Goal: Task Accomplishment & Management: Complete application form

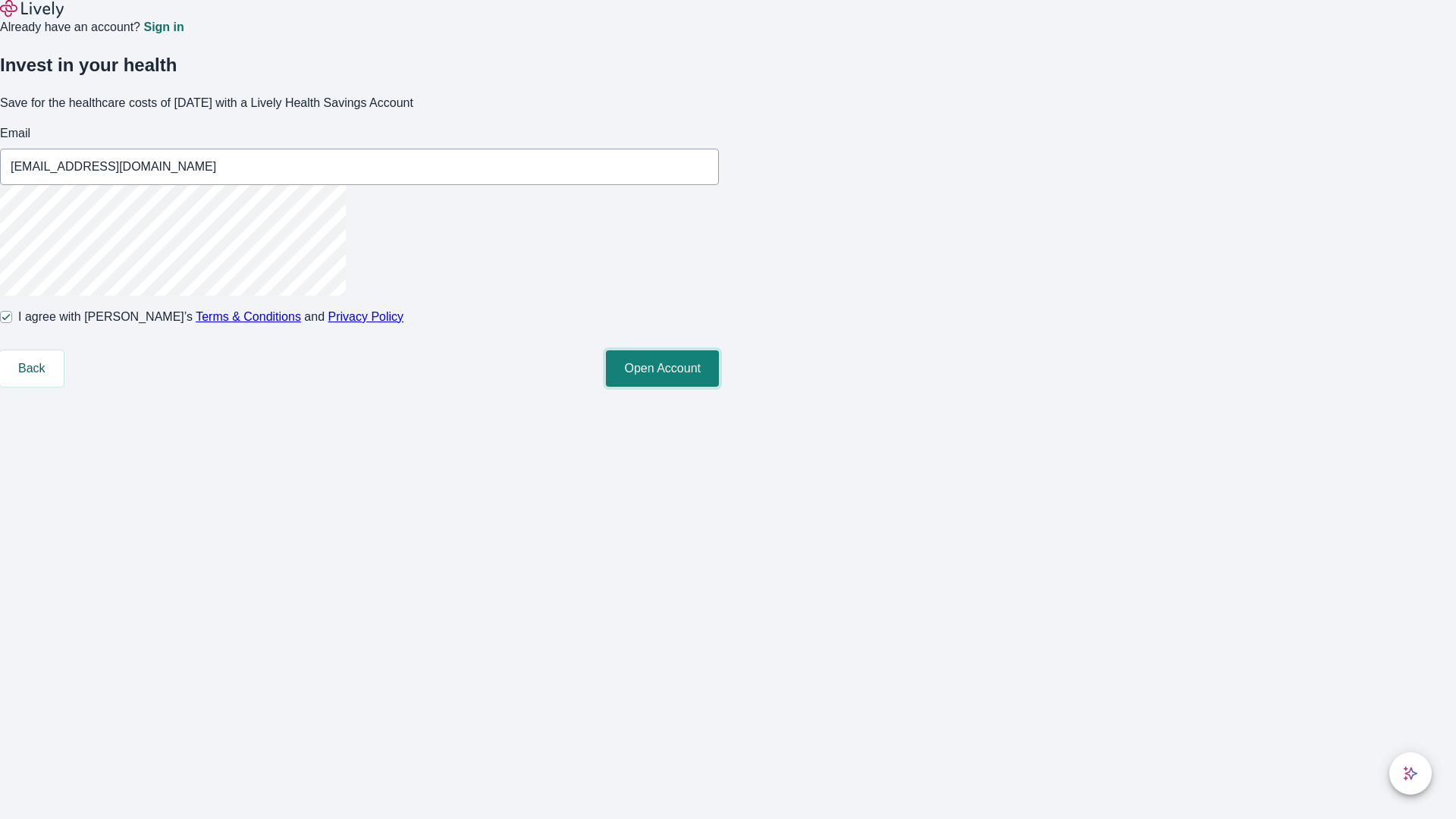
click at [719, 387] on button "Open Account" at bounding box center [662, 368] width 113 height 37
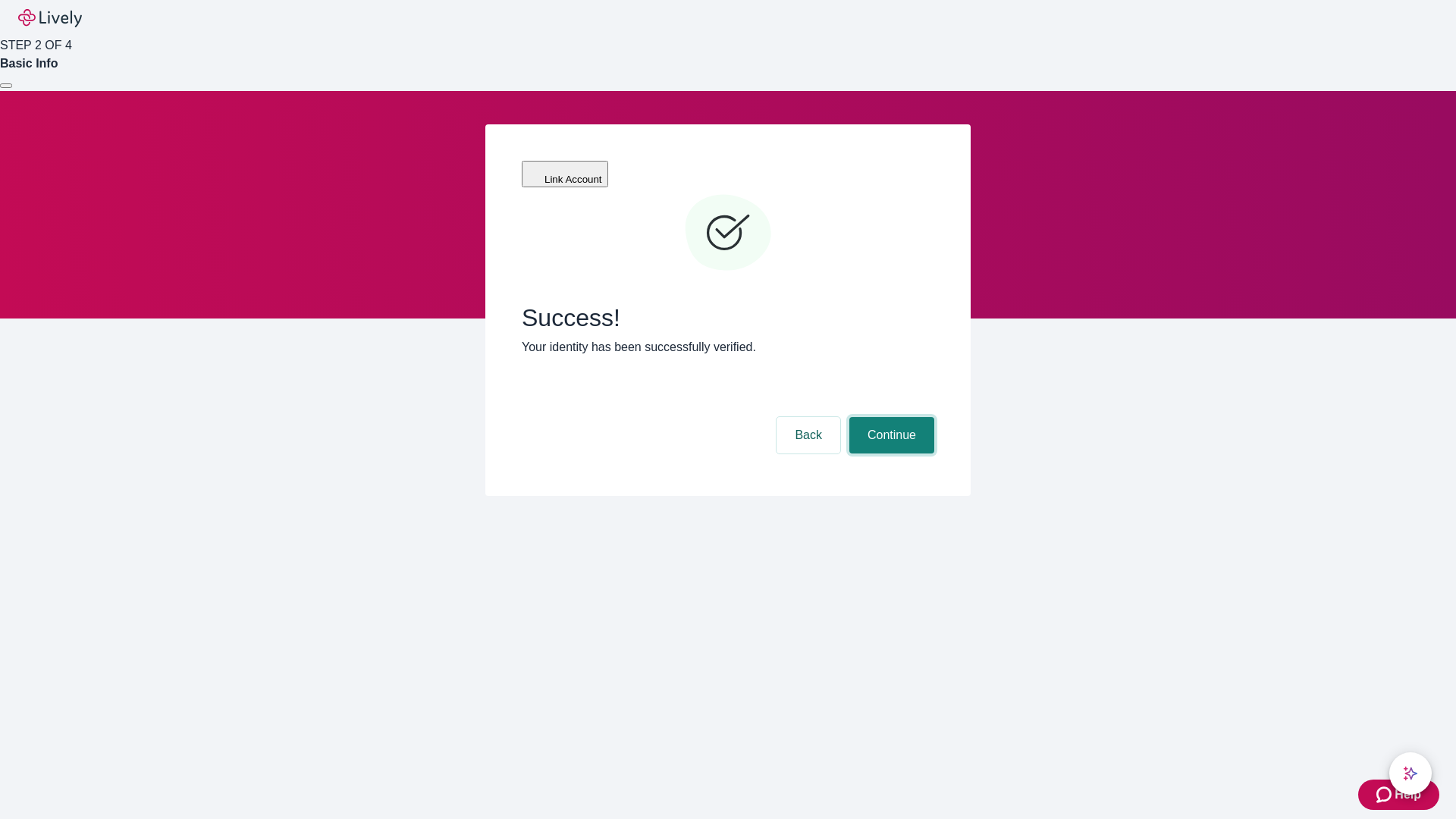
click at [889, 417] on button "Continue" at bounding box center [891, 435] width 85 height 37
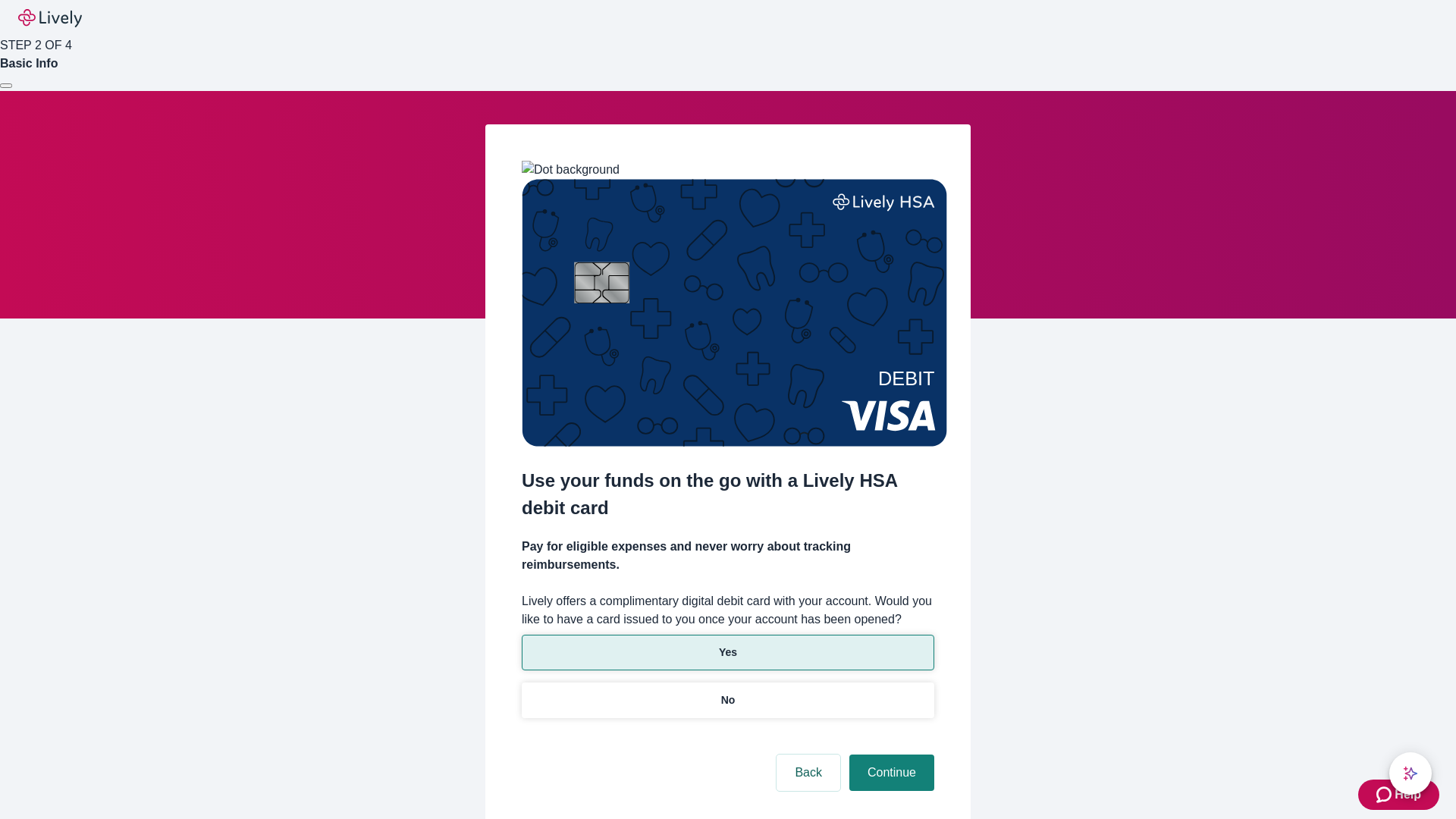
click at [727, 645] on p "Yes" at bounding box center [727, 652] width 18 height 16
click at [889, 755] on button "Continue" at bounding box center [891, 773] width 85 height 37
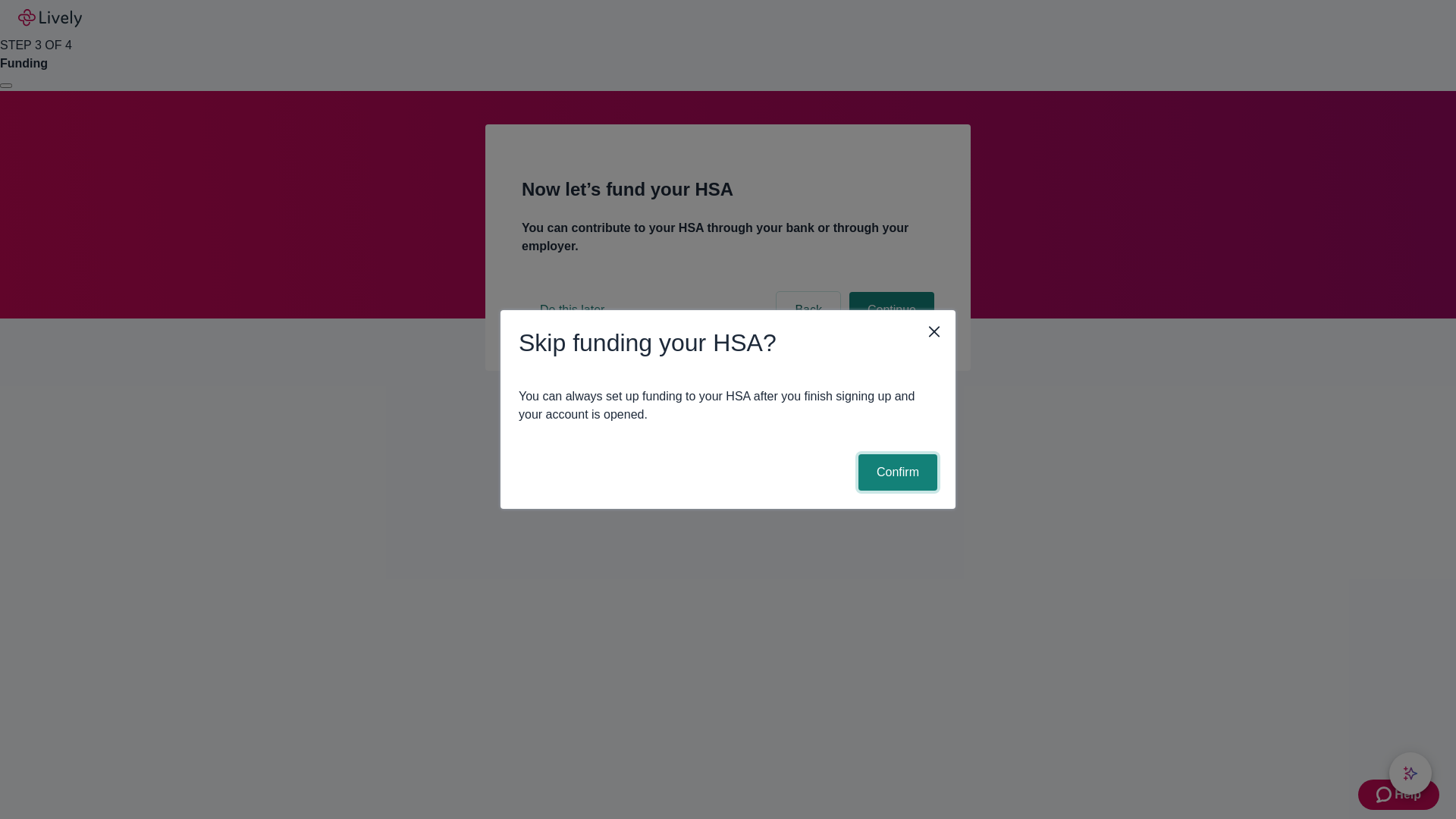
click at [895, 473] on button "Confirm" at bounding box center [898, 473] width 79 height 37
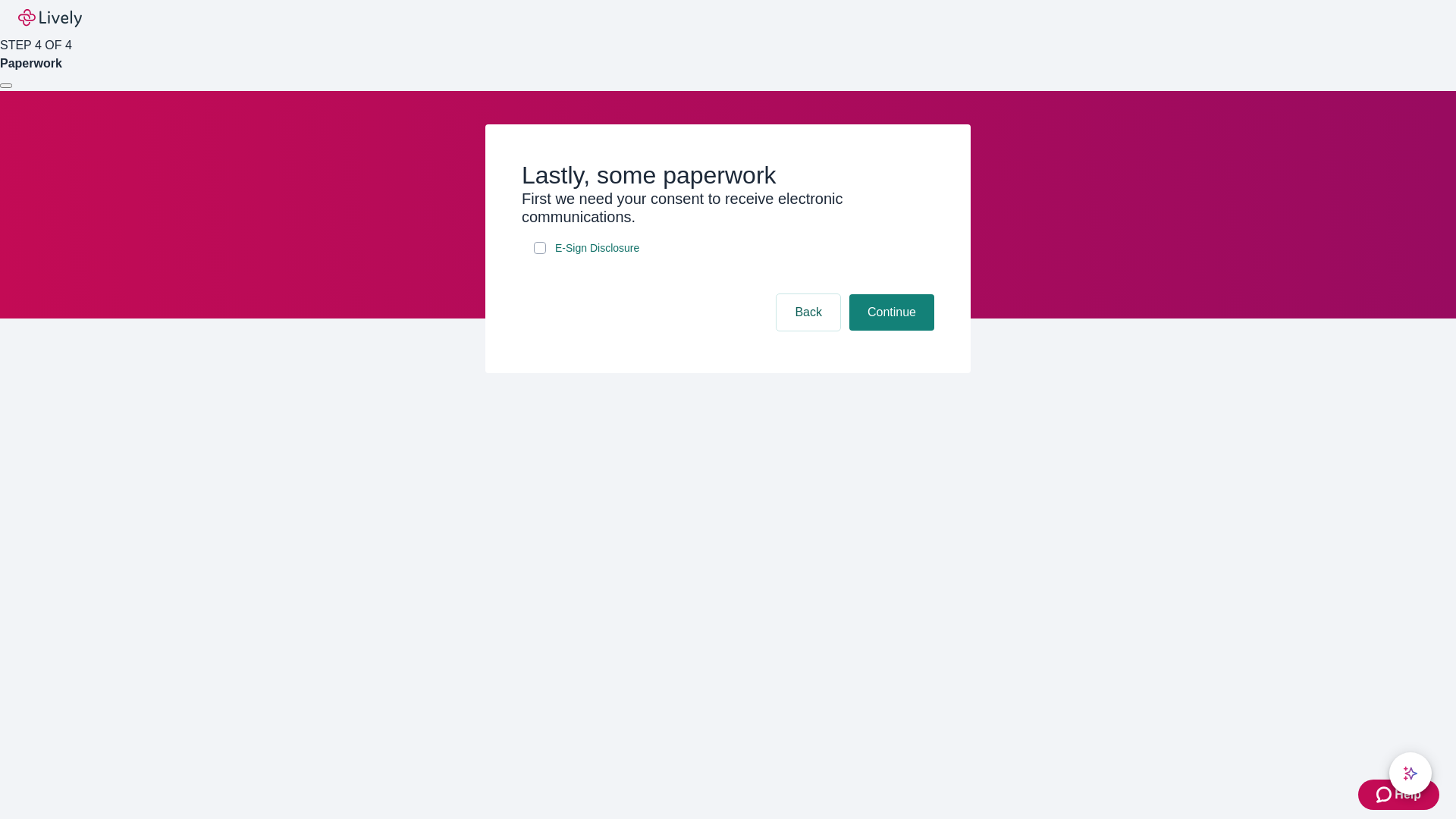
click at [540, 254] on input "E-Sign Disclosure" at bounding box center [540, 248] width 12 height 12
checkbox input "true"
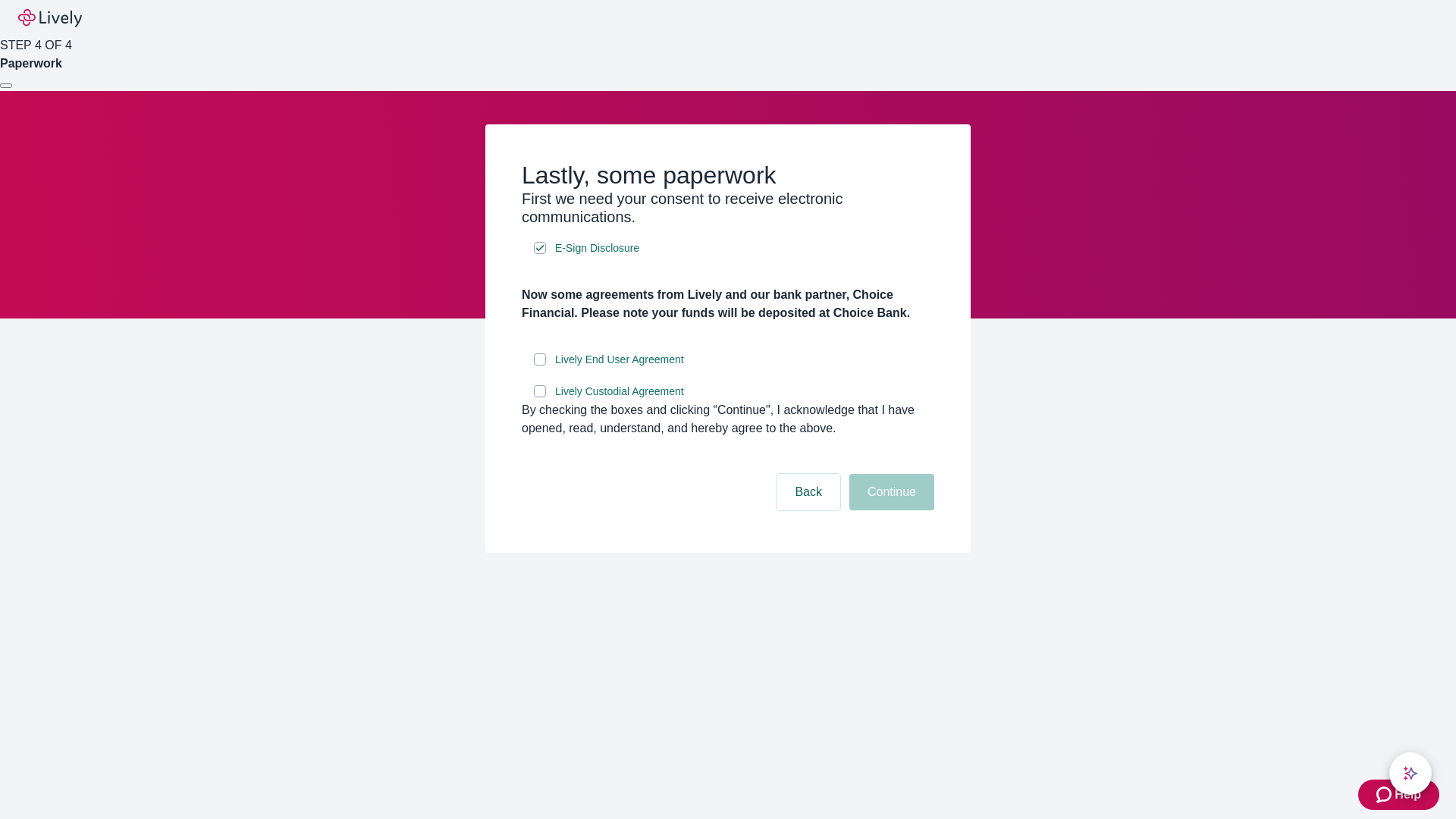
click at [540, 366] on input "Lively End User Agreement" at bounding box center [540, 360] width 12 height 12
checkbox input "true"
click at [540, 398] on input "Lively Custodial Agreement" at bounding box center [540, 392] width 12 height 12
checkbox input "true"
click at [889, 510] on button "Continue" at bounding box center [891, 492] width 85 height 37
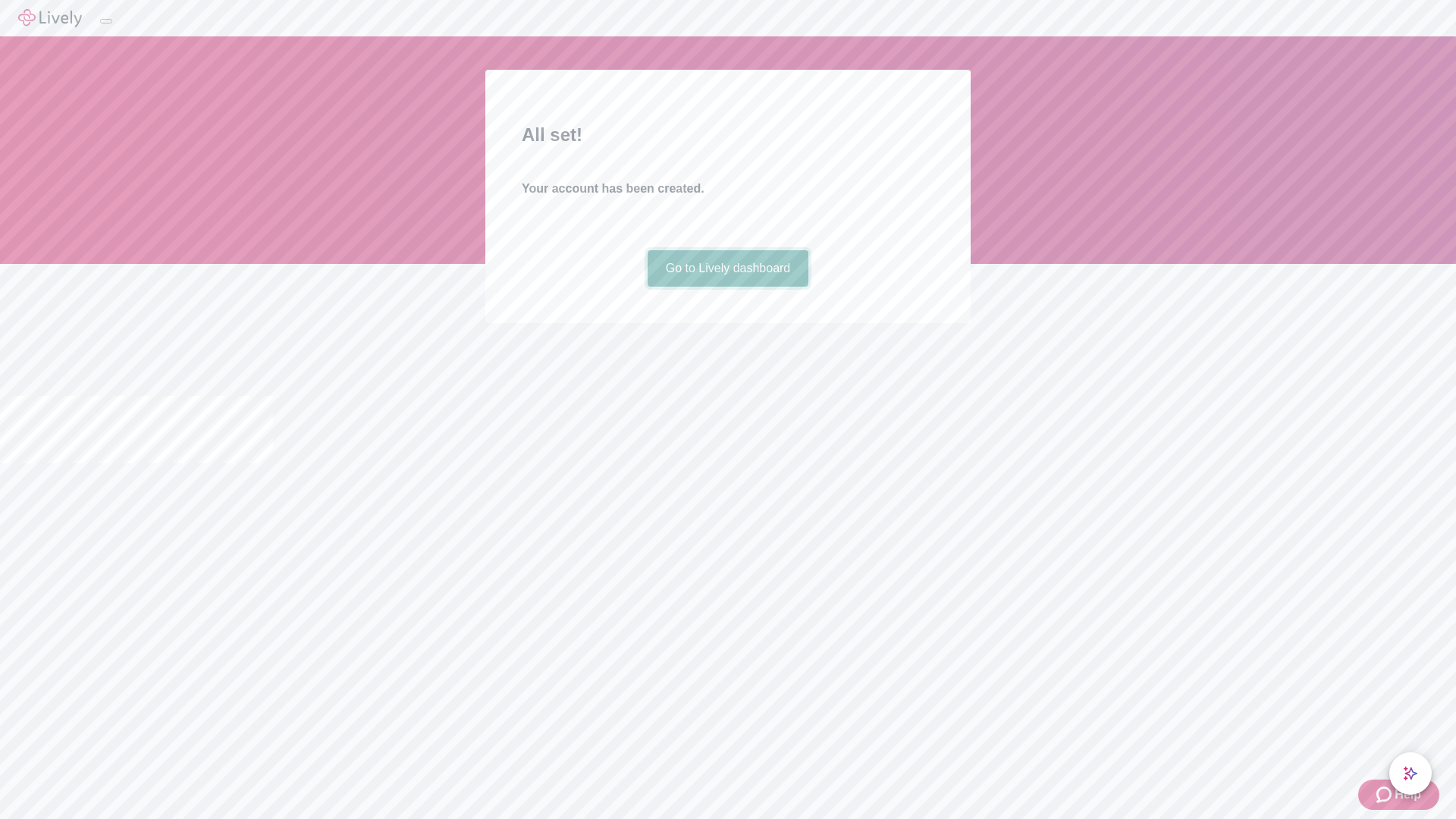
click at [727, 286] on link "Go to Lively dashboard" at bounding box center [728, 268] width 161 height 37
